Goal: Information Seeking & Learning: Learn about a topic

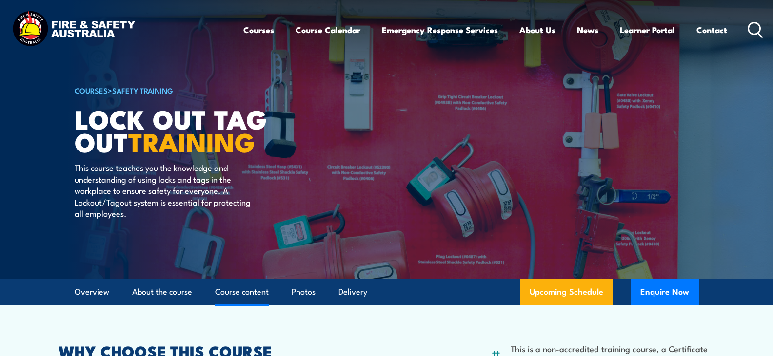
click at [246, 290] on link "Course content" at bounding box center [242, 292] width 54 height 26
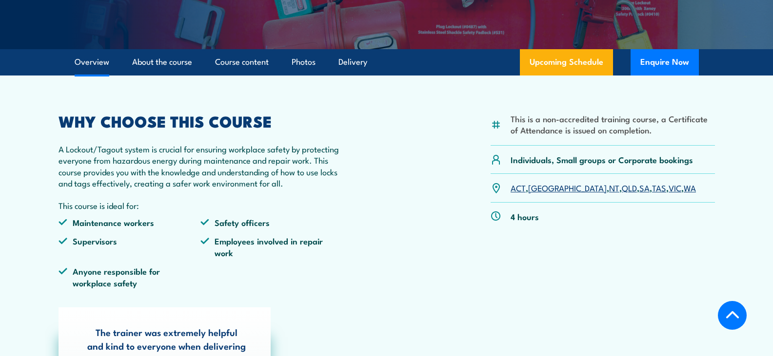
scroll to position [244, 0]
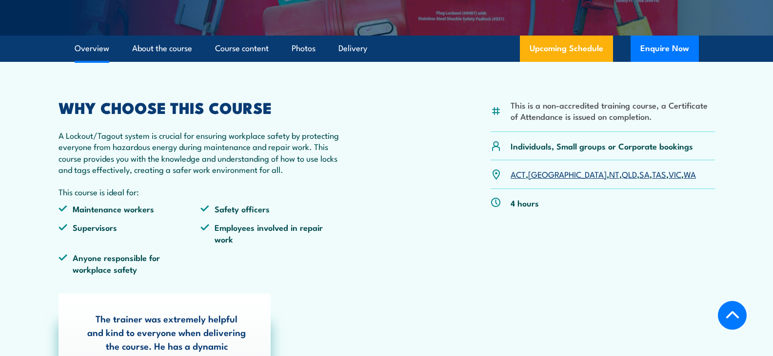
click at [639, 174] on link "SA" at bounding box center [644, 174] width 10 height 12
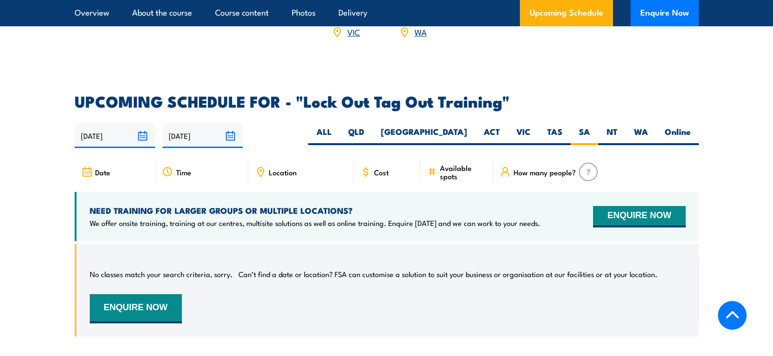
scroll to position [1596, 0]
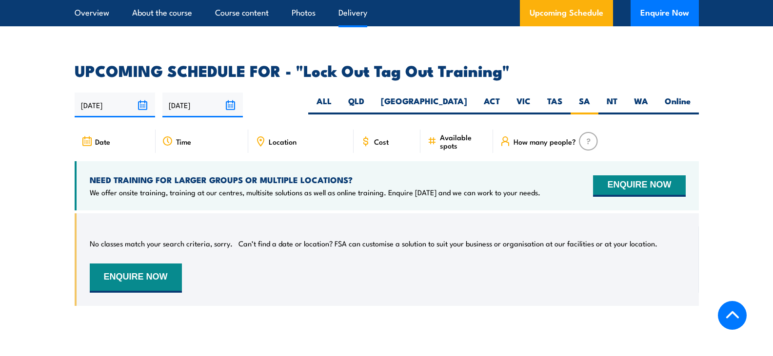
click at [350, 11] on link "Delivery" at bounding box center [352, 13] width 29 height 26
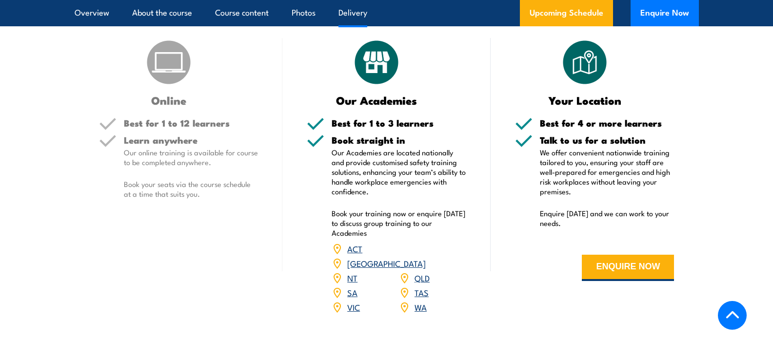
scroll to position [1307, 0]
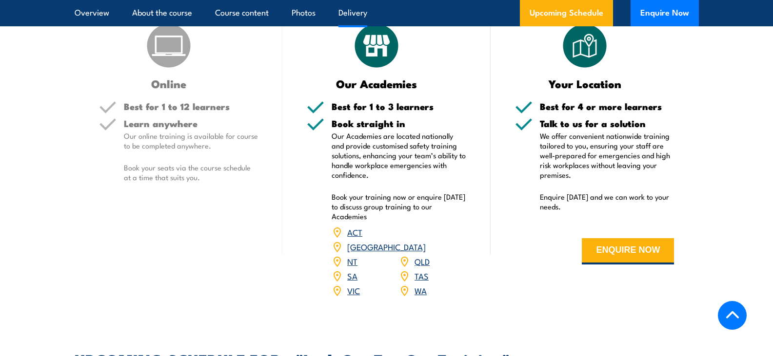
click at [353, 270] on link "SA" at bounding box center [352, 276] width 10 height 12
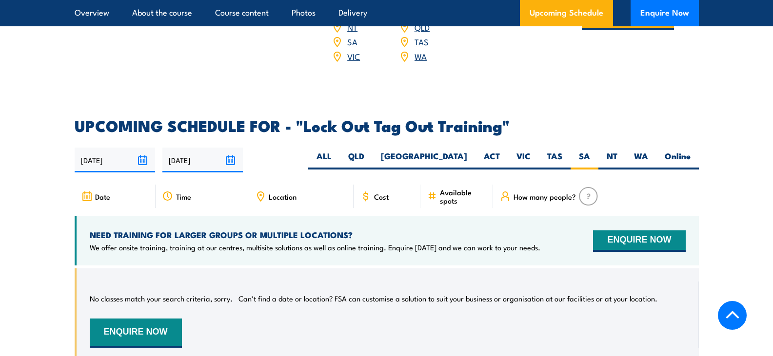
scroll to position [1550, 0]
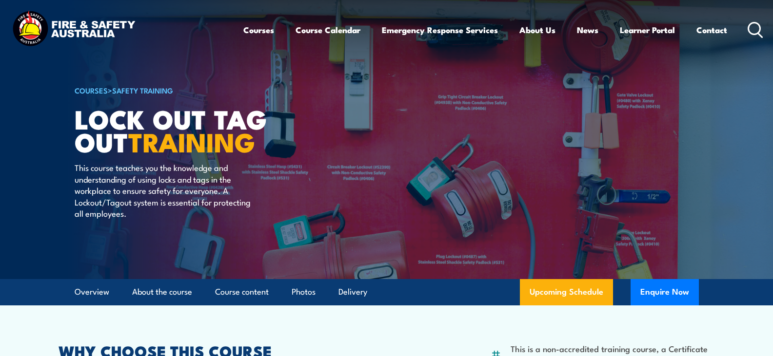
scroll to position [10, 0]
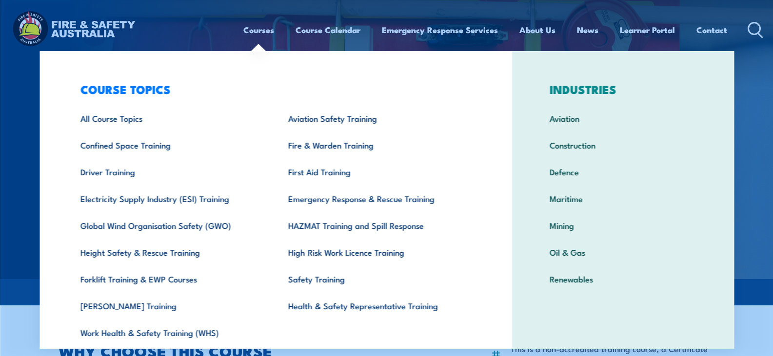
click at [257, 30] on link "Courses" at bounding box center [258, 30] width 31 height 26
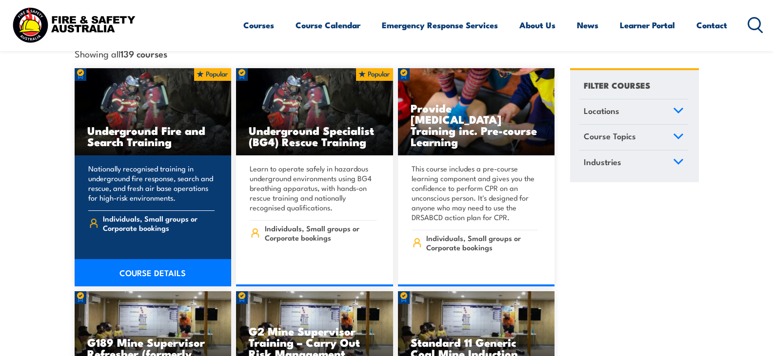
scroll to position [292, 0]
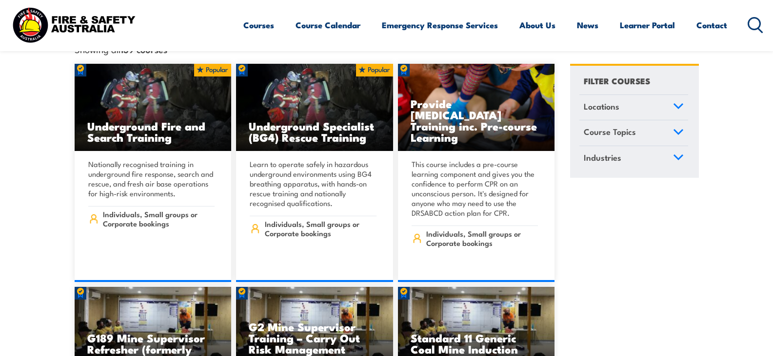
click at [679, 103] on icon at bounding box center [678, 106] width 11 height 7
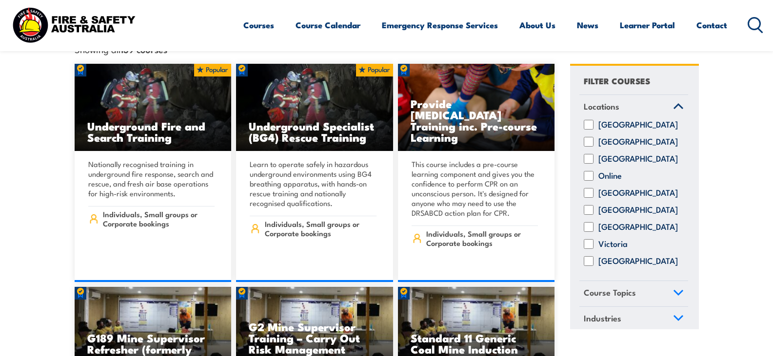
click at [592, 207] on input "South Australia" at bounding box center [588, 210] width 10 height 10
checkbox input "true"
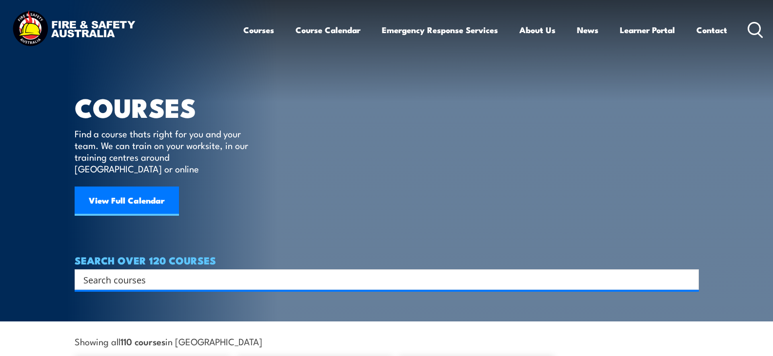
drag, startPoint x: 142, startPoint y: 188, endPoint x: 223, endPoint y: 223, distance: 88.6
click at [142, 188] on link "View Full Calendar" at bounding box center [127, 201] width 104 height 29
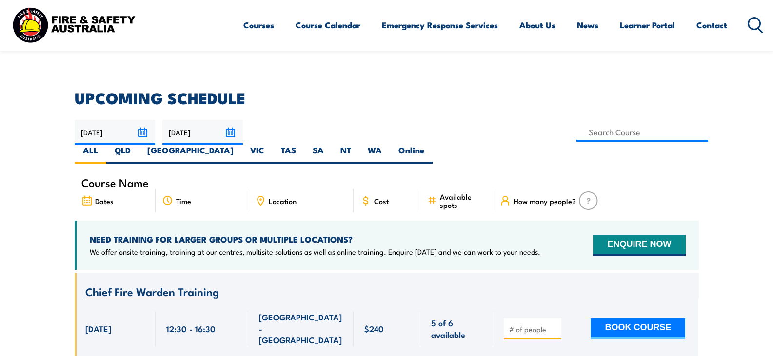
scroll to position [292, 0]
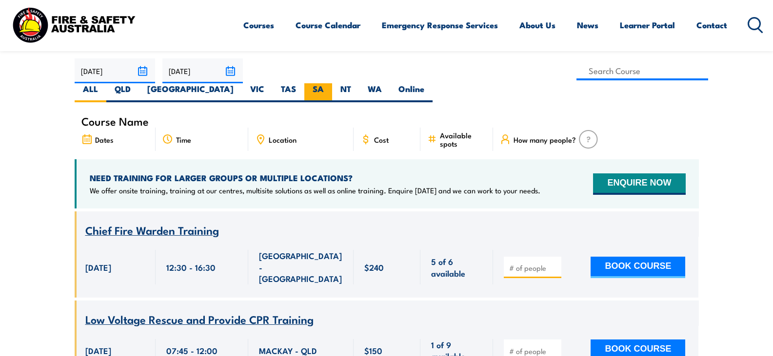
click at [332, 83] on label "SA" at bounding box center [318, 92] width 28 height 19
click at [330, 83] on input "SA" at bounding box center [327, 86] width 6 height 6
radio input "true"
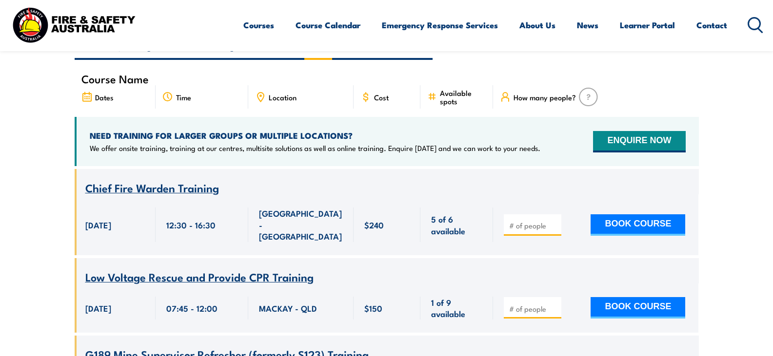
scroll to position [376, 0]
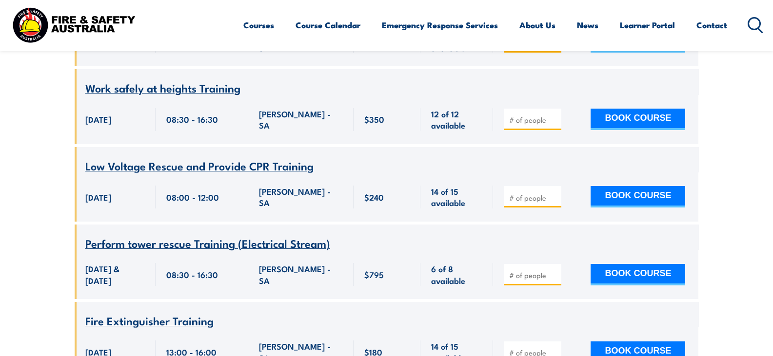
scroll to position [2515, 0]
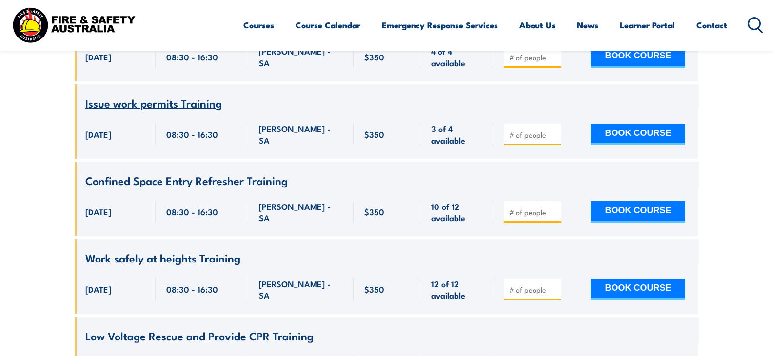
click at [756, 21] on icon at bounding box center [755, 25] width 16 height 16
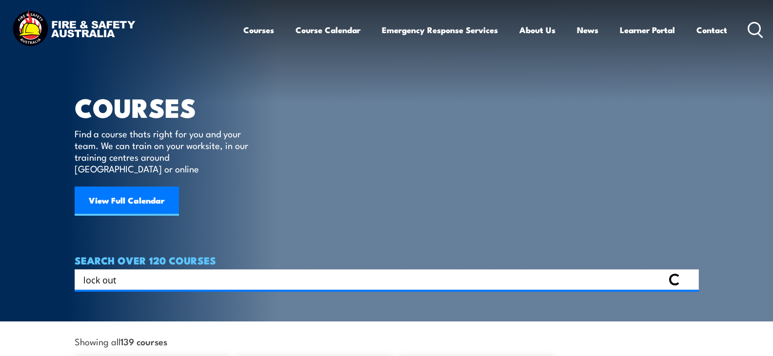
type input "lock out"
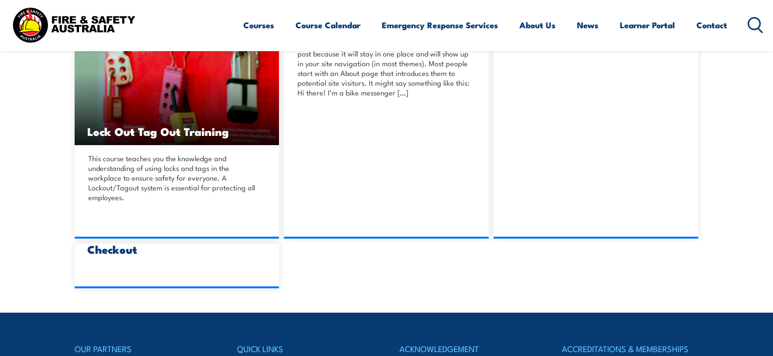
scroll to position [292, 0]
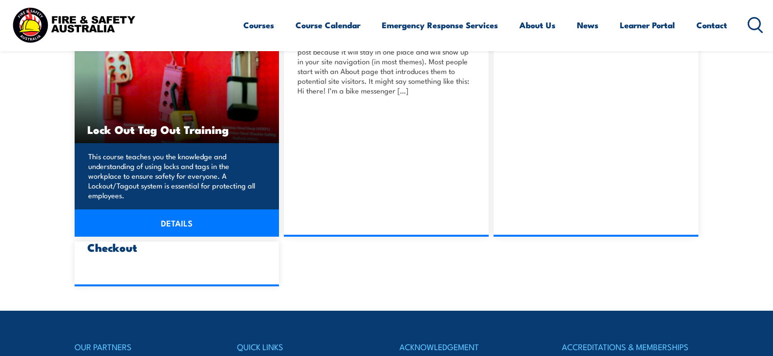
click at [171, 218] on link "DETAILS" at bounding box center [177, 223] width 205 height 27
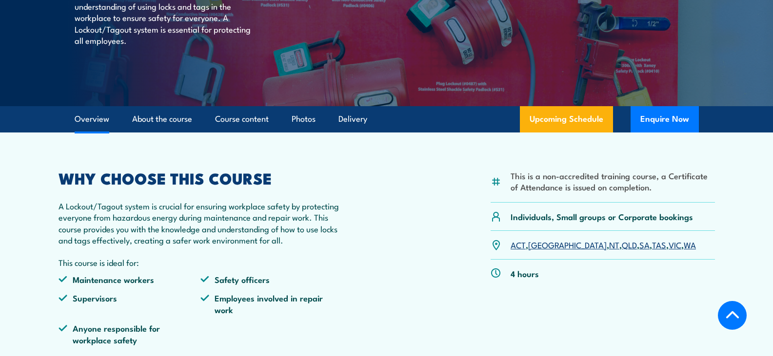
scroll to position [195, 0]
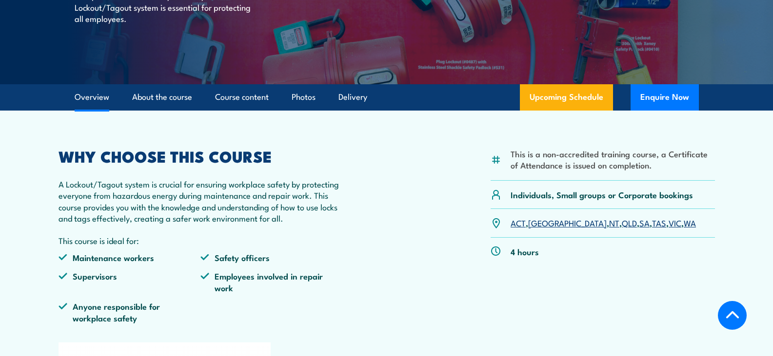
click at [639, 222] on link "SA" at bounding box center [644, 223] width 10 height 12
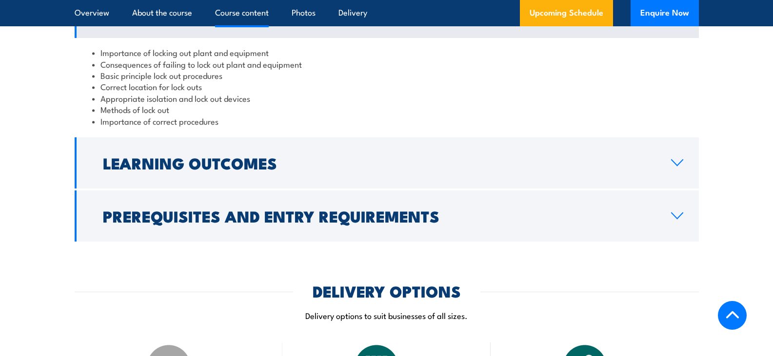
scroll to position [963, 0]
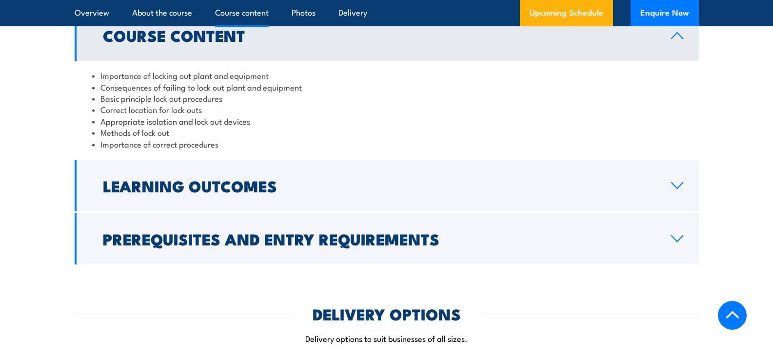
drag, startPoint x: 677, startPoint y: 246, endPoint x: 666, endPoint y: 246, distance: 10.7
click at [677, 246] on link "Prerequisites and Entry Requirements" at bounding box center [387, 239] width 624 height 51
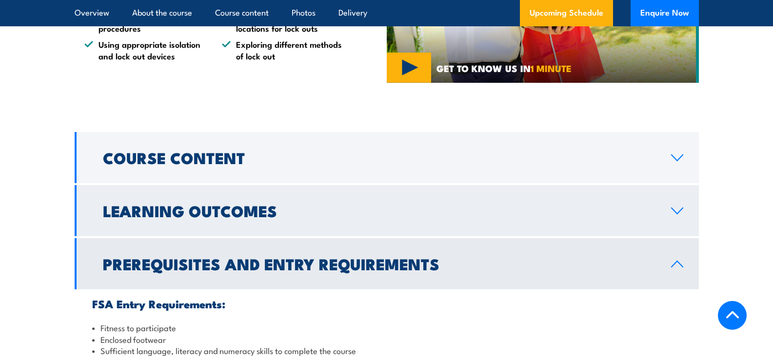
scroll to position [816, 0]
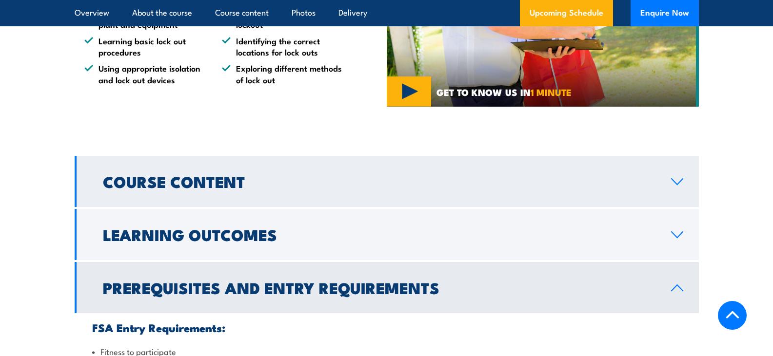
drag, startPoint x: 675, startPoint y: 180, endPoint x: 669, endPoint y: 182, distance: 6.3
click at [675, 179] on icon at bounding box center [676, 182] width 13 height 8
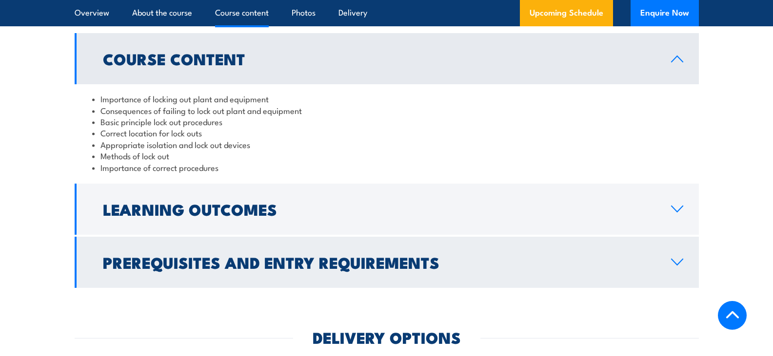
scroll to position [963, 0]
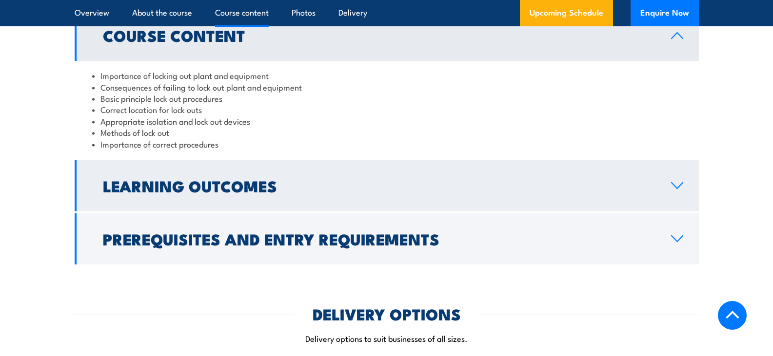
click at [665, 175] on link "Learning Outcomes" at bounding box center [387, 185] width 624 height 51
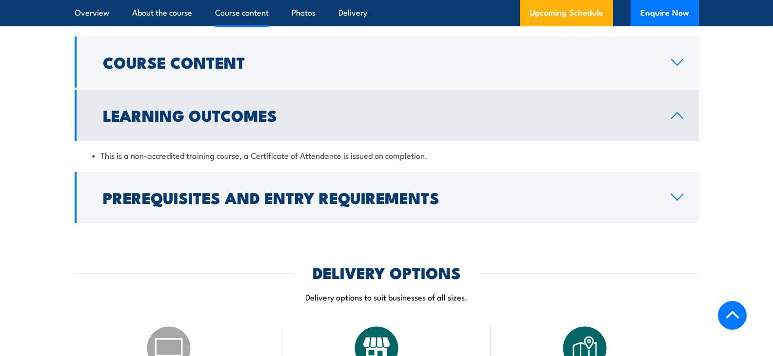
scroll to position [914, 0]
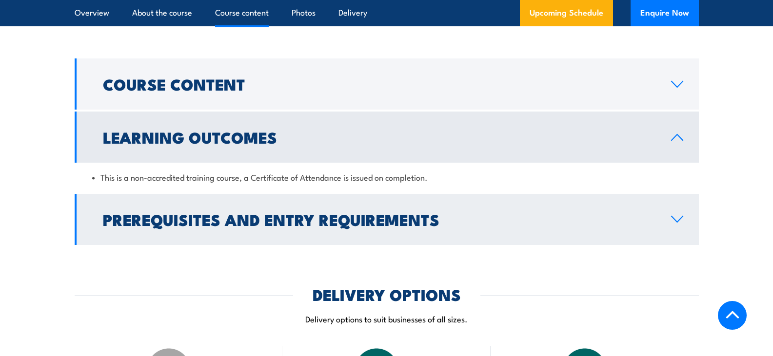
click at [389, 223] on h2 "Prerequisites and Entry Requirements" at bounding box center [379, 220] width 552 height 14
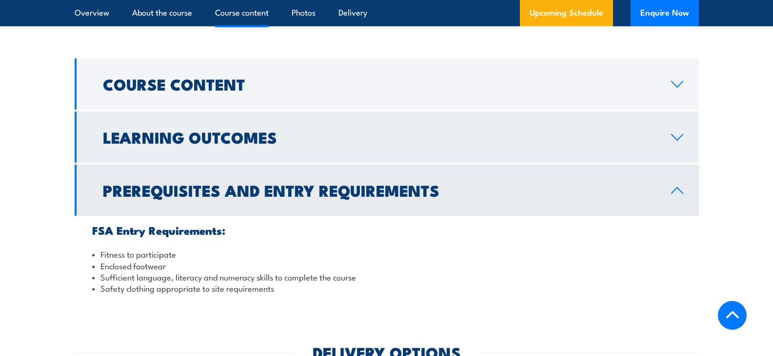
click at [336, 146] on link "Learning Outcomes" at bounding box center [387, 137] width 624 height 51
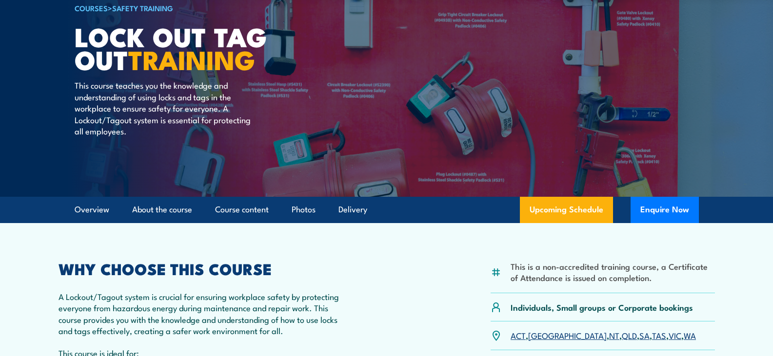
scroll to position [0, 0]
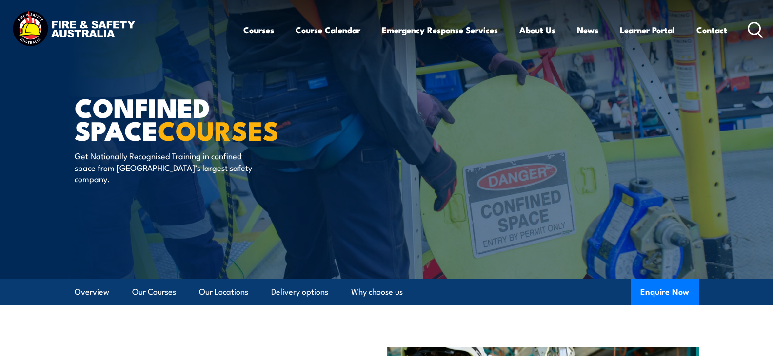
click at [754, 27] on icon at bounding box center [755, 30] width 16 height 16
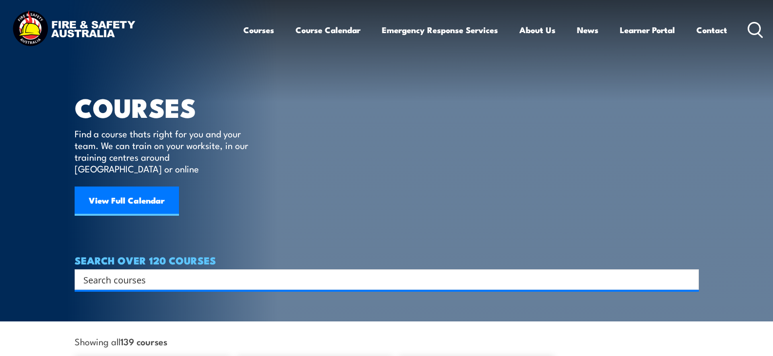
click at [94, 272] on input "Search input" at bounding box center [380, 279] width 594 height 15
type input "isolate"
